Goal: Navigation & Orientation: Find specific page/section

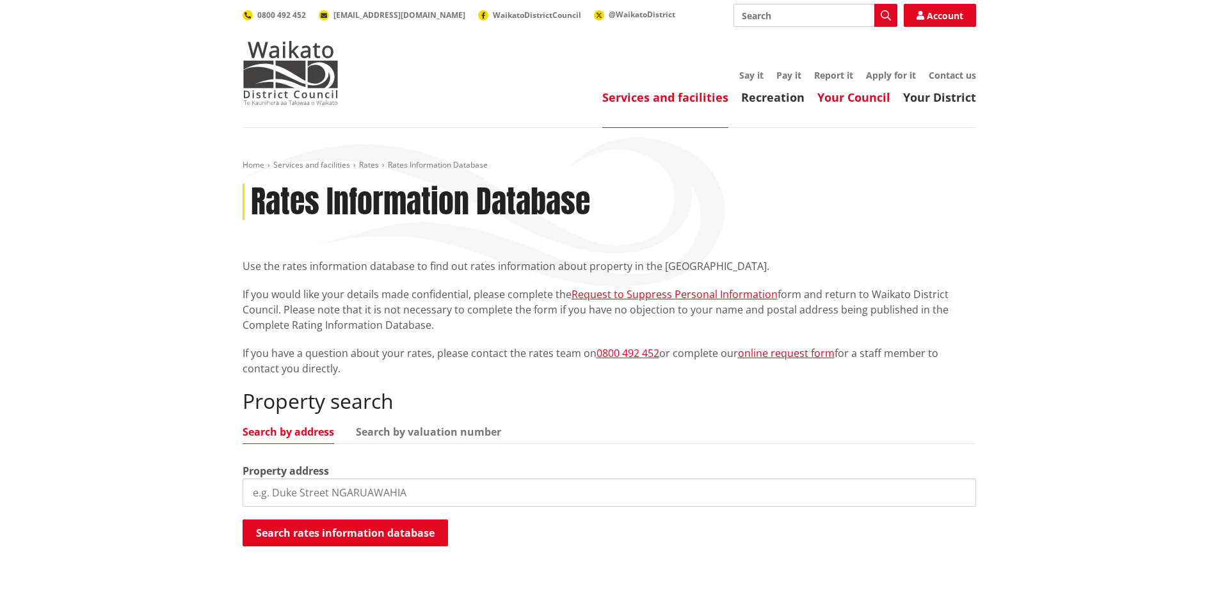
click at [865, 95] on link "Your Council" at bounding box center [853, 97] width 73 height 15
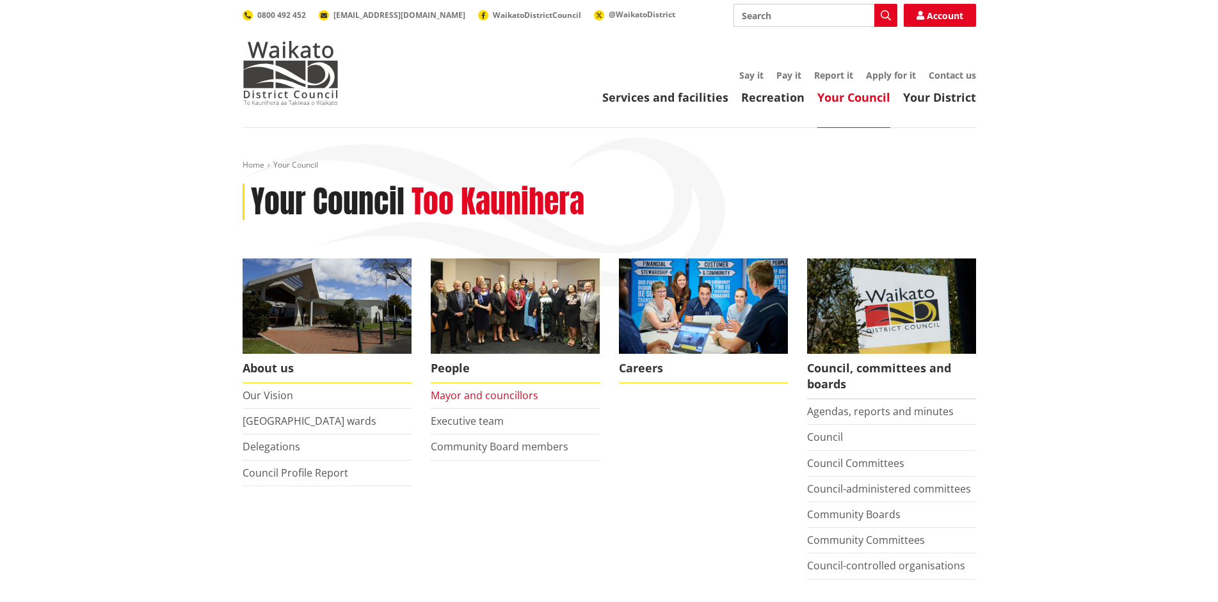
click at [510, 391] on link "Mayor and councillors" at bounding box center [485, 396] width 108 height 14
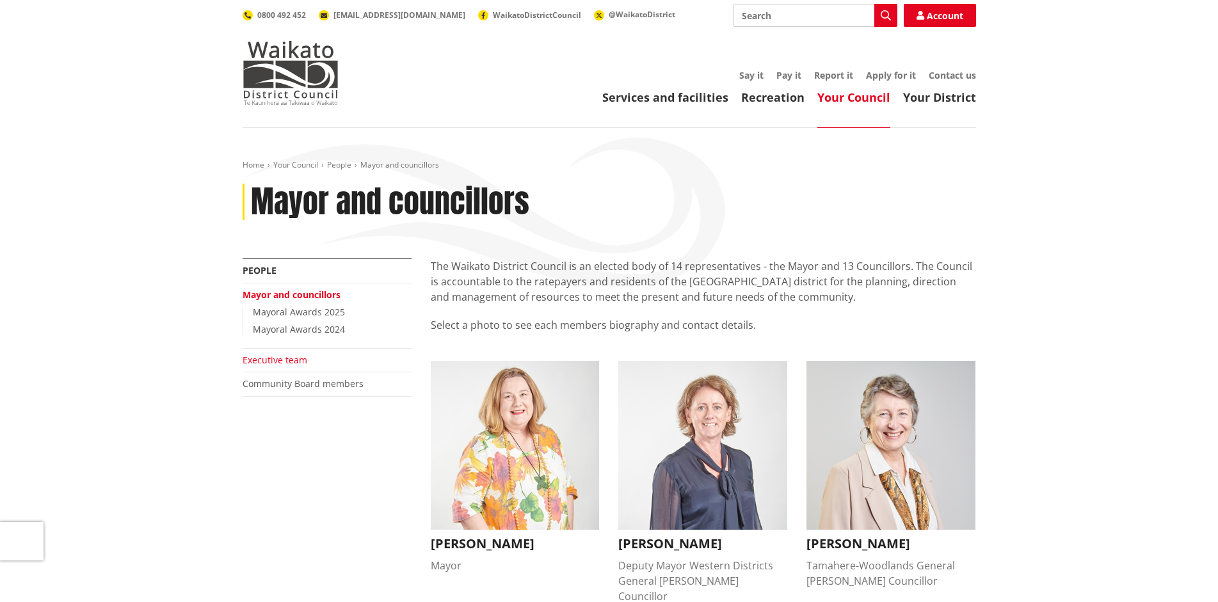
click at [294, 361] on link "Executive team" at bounding box center [275, 360] width 65 height 12
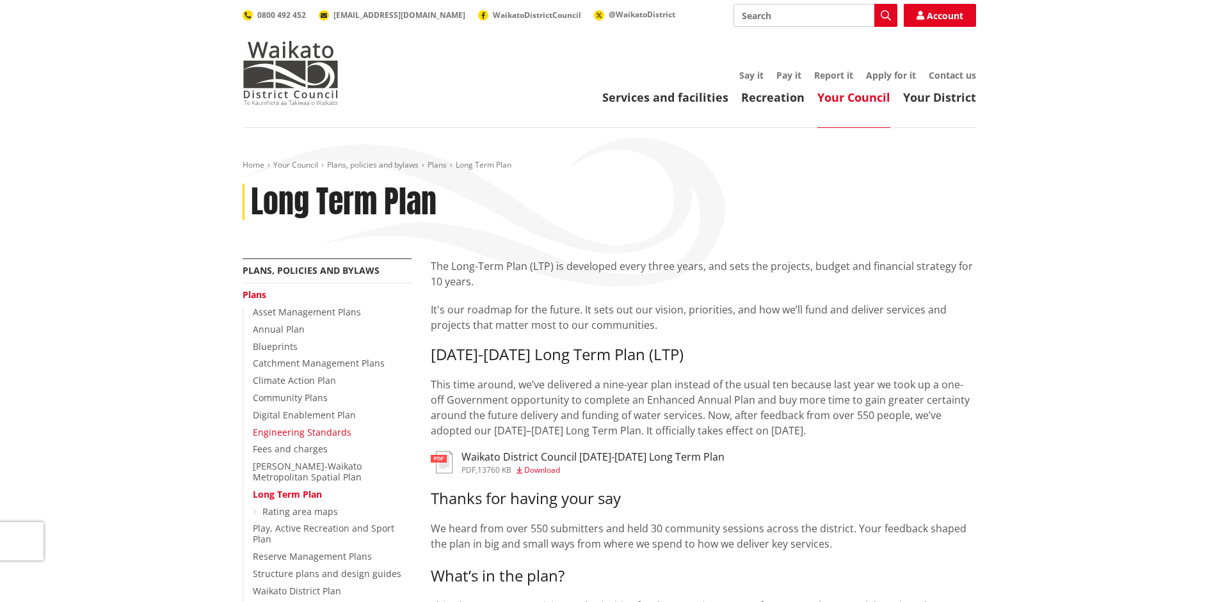
click at [288, 431] on link "Engineering Standards" at bounding box center [302, 432] width 99 height 12
